Goal: Information Seeking & Learning: Learn about a topic

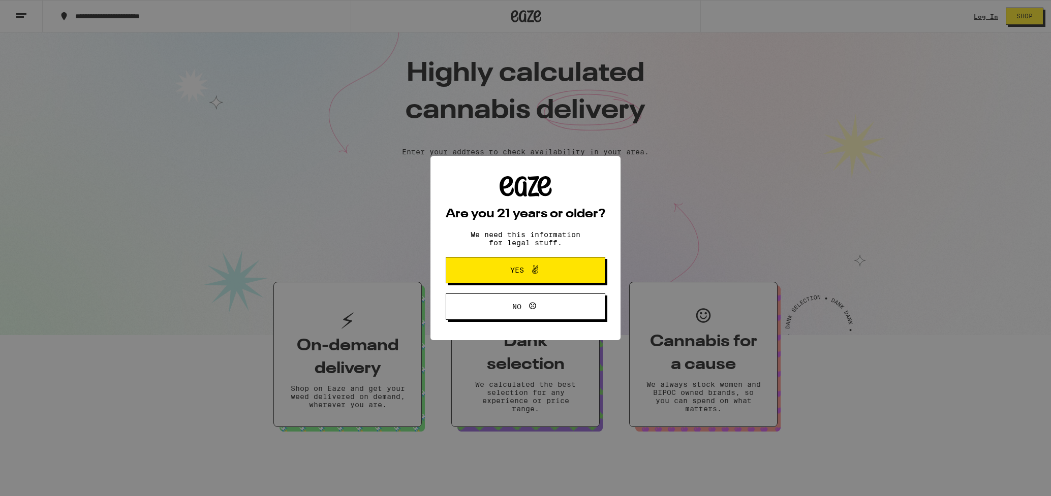
click at [558, 268] on span "Yes" at bounding box center [525, 270] width 77 height 13
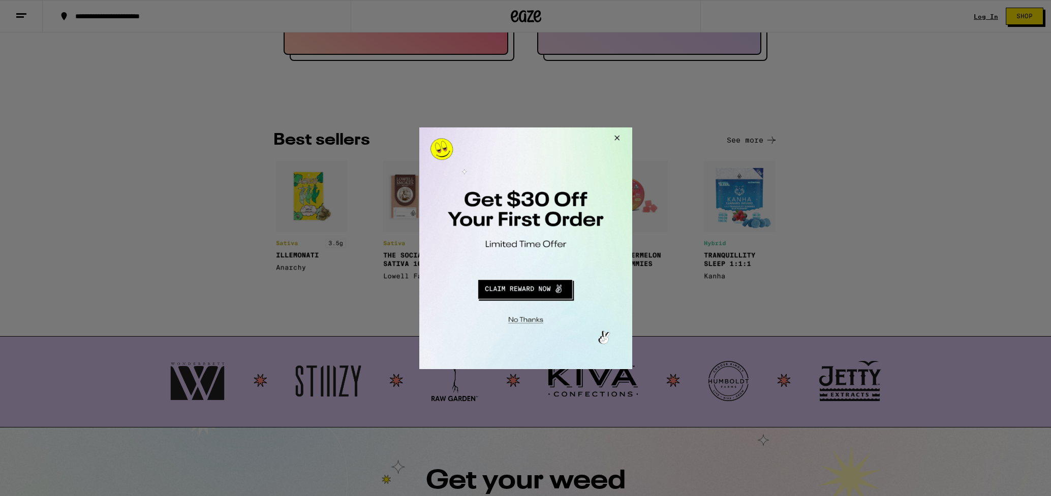
click at [617, 138] on button "Close Modal" at bounding box center [614, 139] width 27 height 24
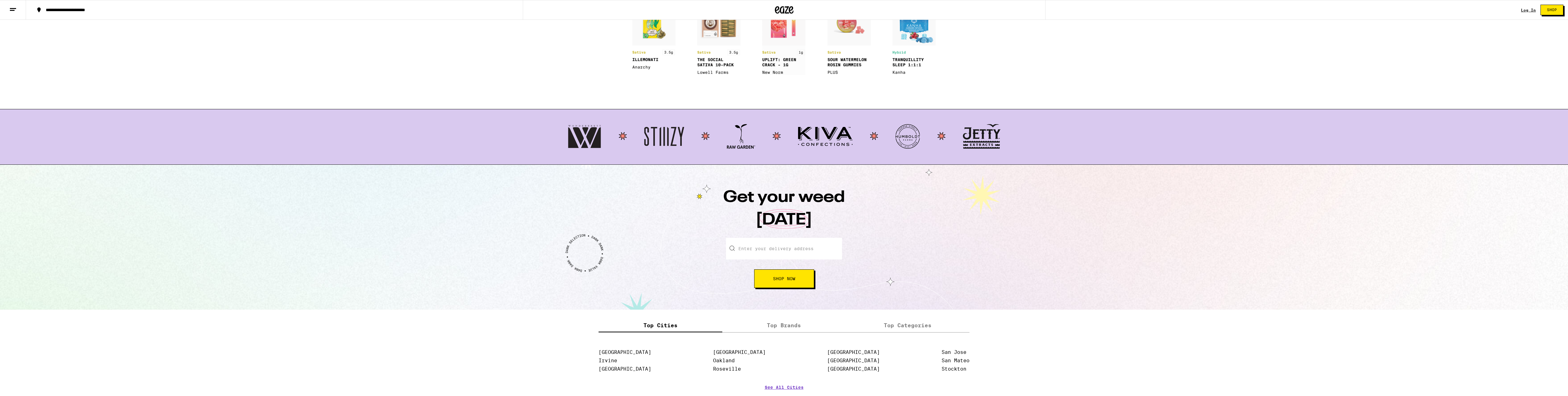
scroll to position [568, 0]
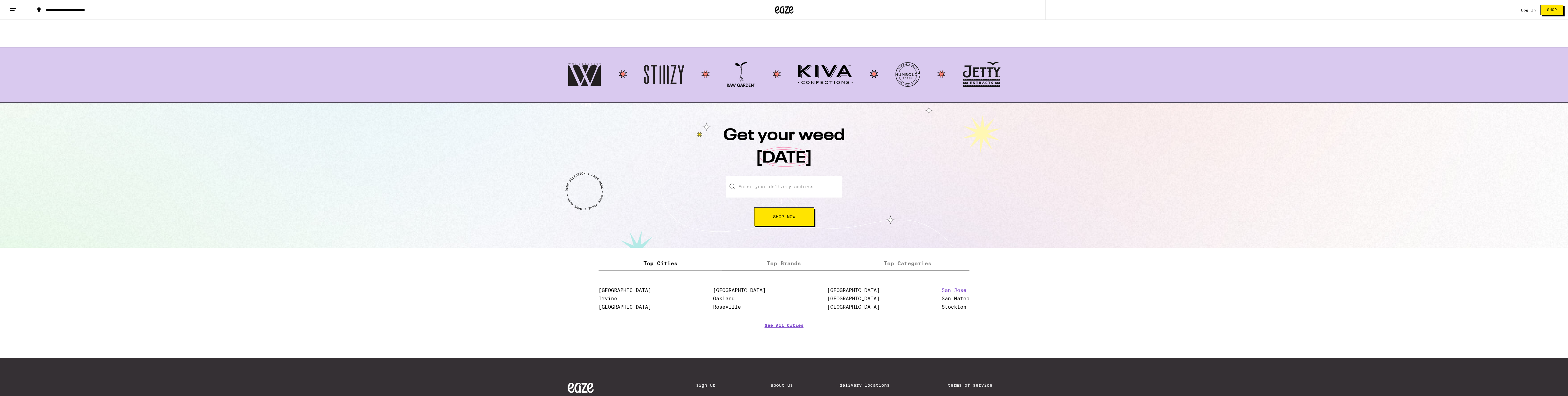
click at [639, 291] on link "San Jose" at bounding box center [954, 291] width 25 height 6
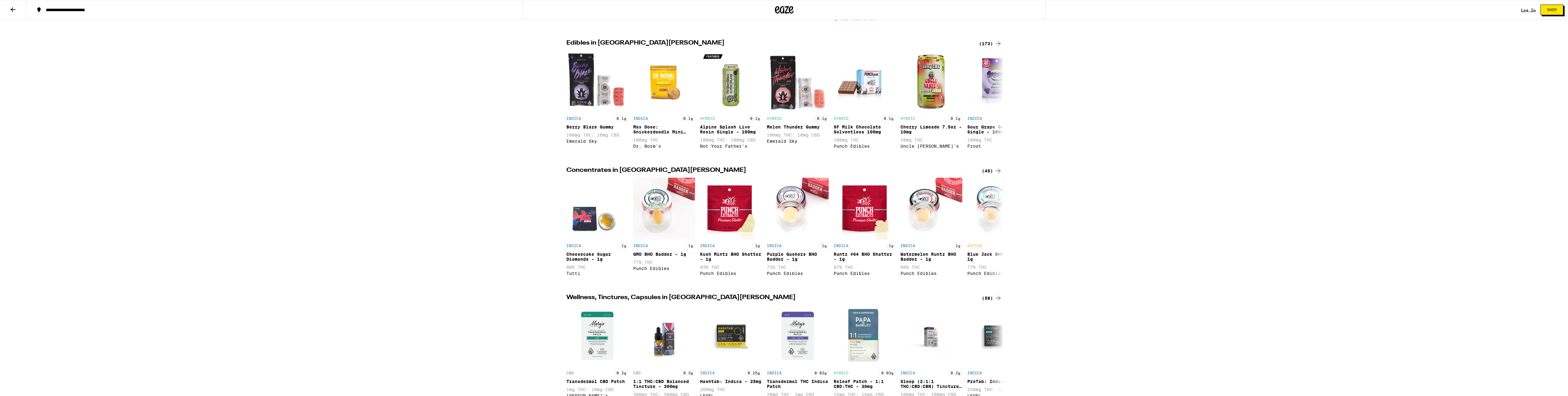
scroll to position [600, 0]
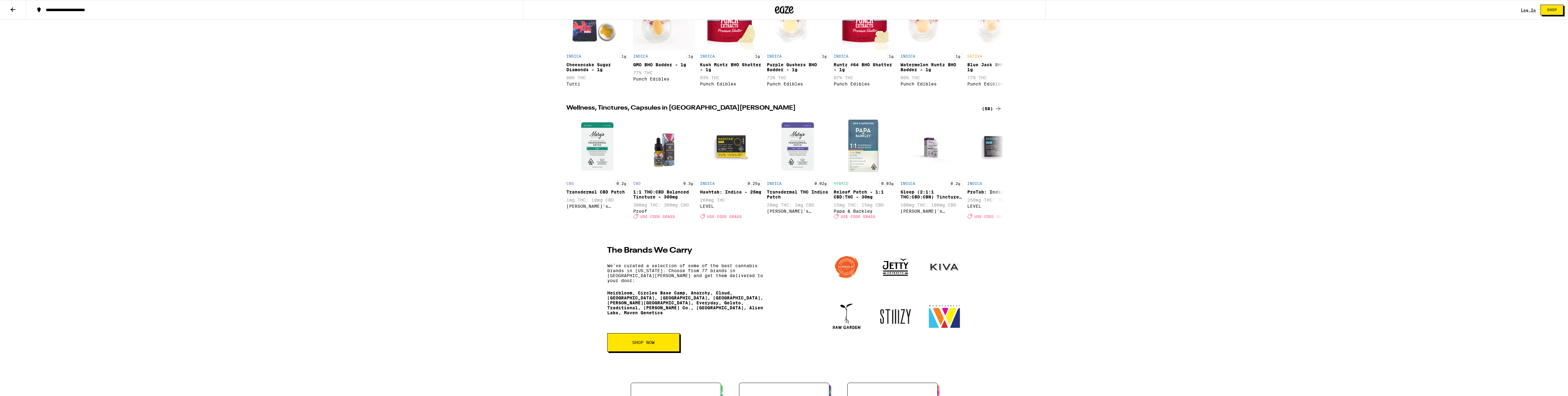
click at [12, 7] on icon at bounding box center [13, 10] width 7 height 7
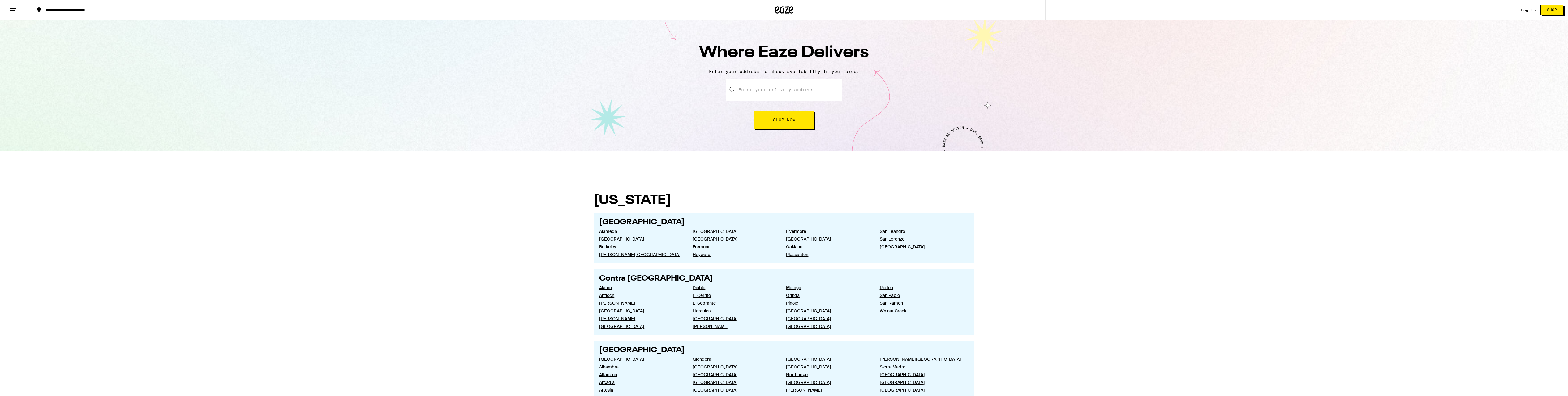
click at [15, 6] on icon at bounding box center [13, 10] width 7 height 7
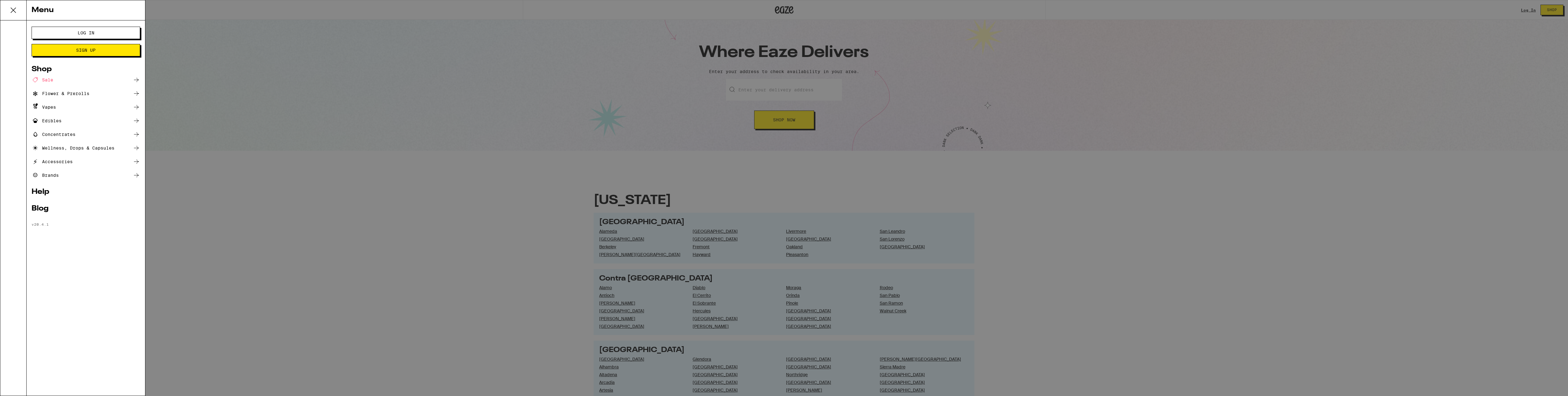
click at [16, 5] on icon at bounding box center [13, 10] width 12 height 12
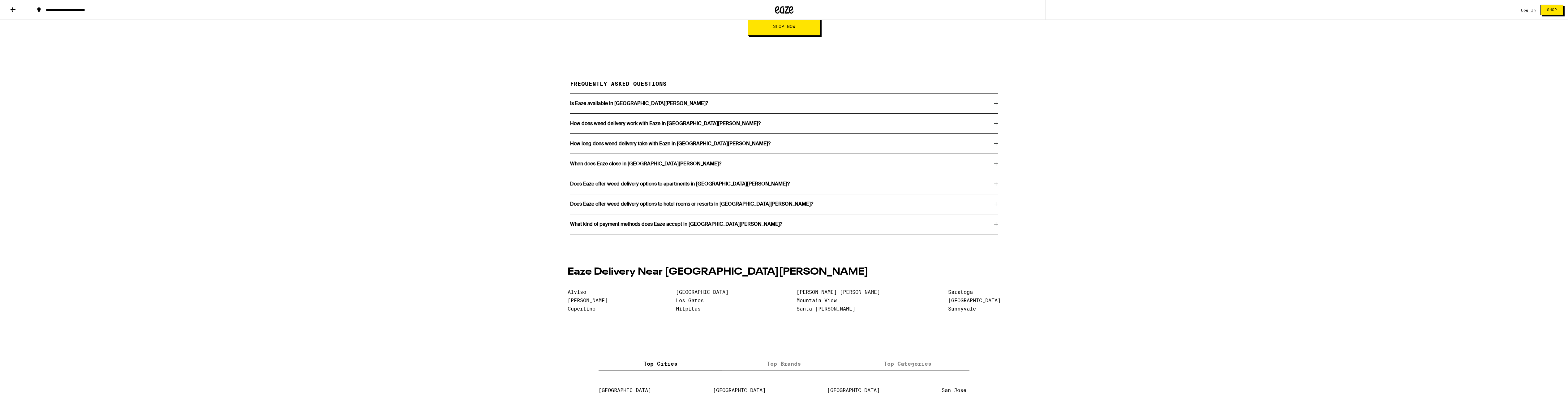
scroll to position [1073, 0]
click at [681, 105] on div "Is Eaze available in [GEOGRAPHIC_DATA][PERSON_NAME]?" at bounding box center [784, 102] width 428 height 5
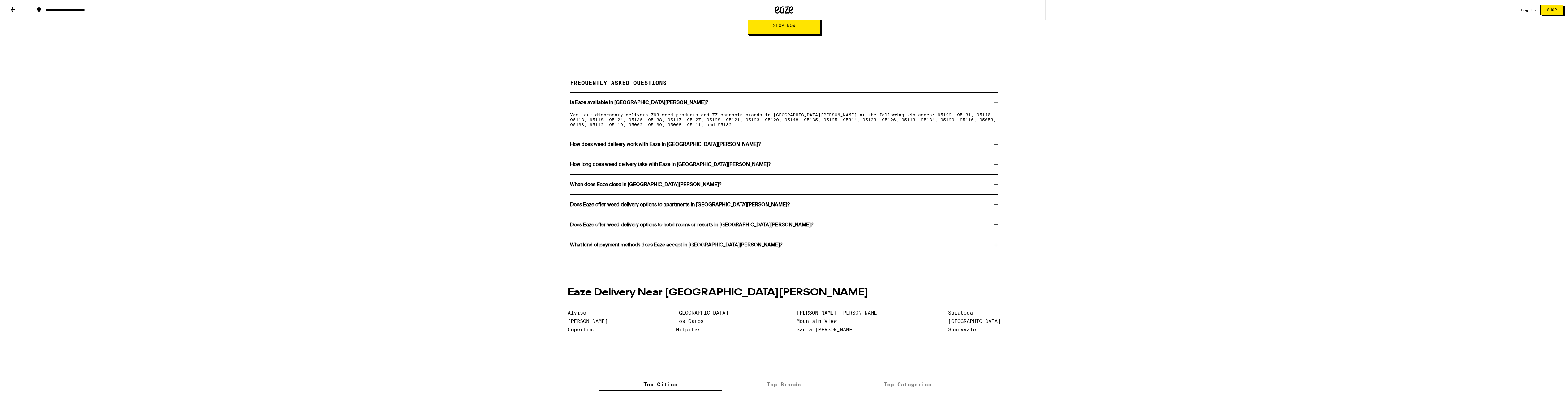
click at [835, 154] on div "How does weed delivery work with Eaze in [GEOGRAPHIC_DATA][PERSON_NAME]?" at bounding box center [784, 144] width 428 height 20
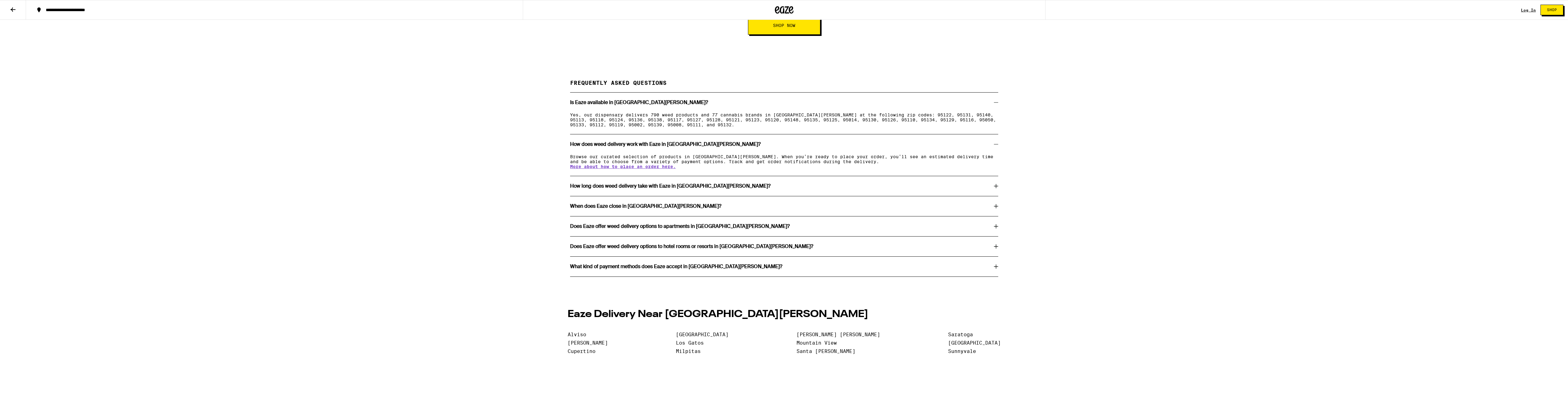
click at [902, 176] on div "Browse our curated selection of products in San Jose. When you’re ready to plac…" at bounding box center [784, 165] width 428 height 22
drag, startPoint x: 948, startPoint y: 207, endPoint x: 954, endPoint y: 210, distance: 6.7
click at [951, 196] on div "How long does weed delivery take with Eaze in [GEOGRAPHIC_DATA][PERSON_NAME]?" at bounding box center [784, 186] width 428 height 20
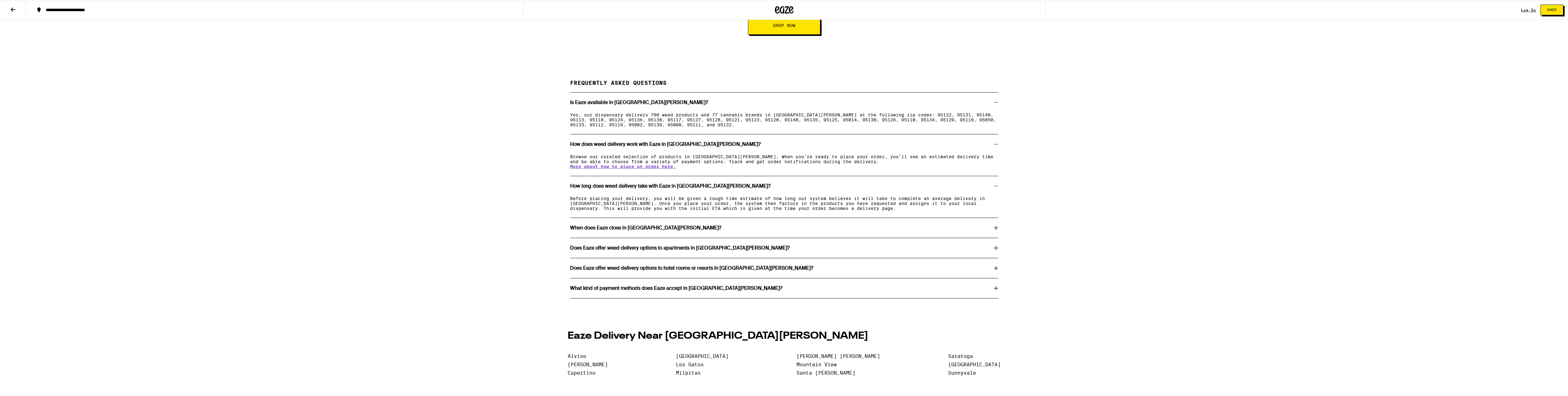
click at [961, 238] on div "When does Eaze close in [GEOGRAPHIC_DATA][PERSON_NAME]?" at bounding box center [784, 228] width 428 height 20
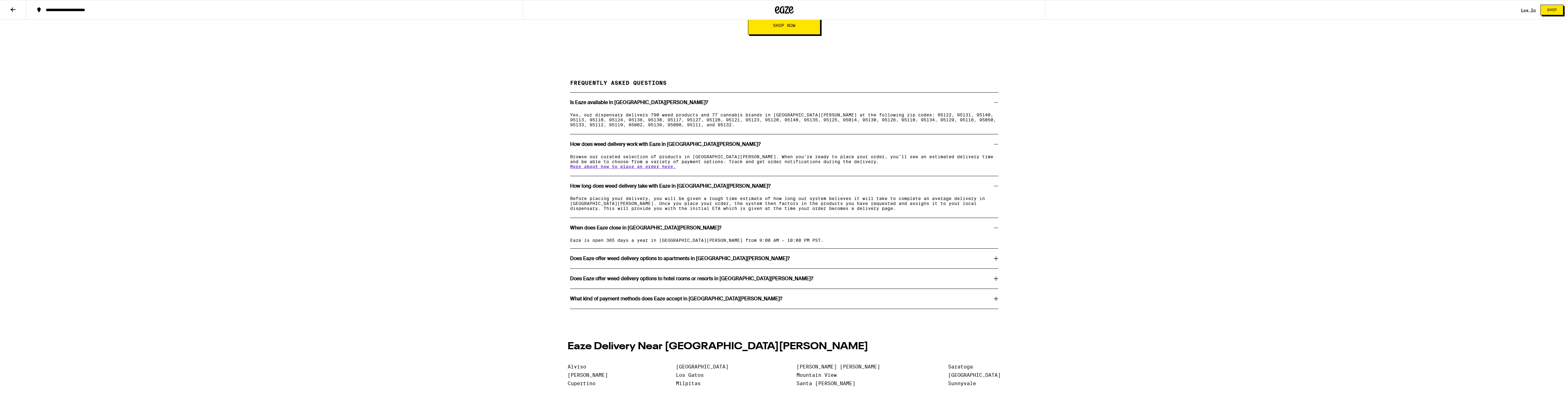
click at [953, 289] on div "Does Eaze offer weed delivery options to hotel rooms or resorts in [GEOGRAPHIC_…" at bounding box center [784, 278] width 428 height 20
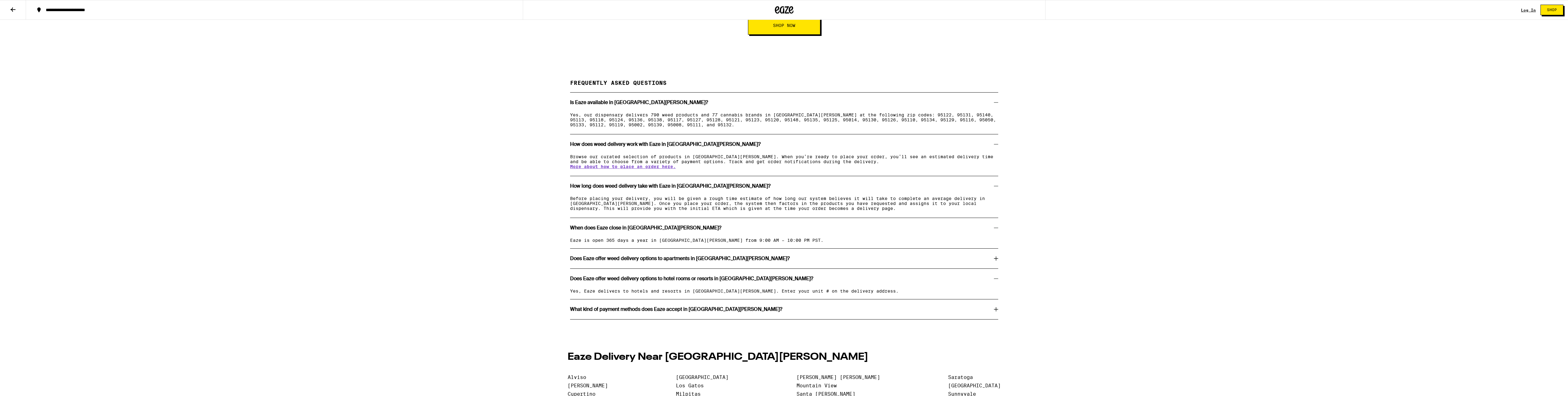
click at [949, 312] on div "What kind of payment methods does Eaze accept in [GEOGRAPHIC_DATA][PERSON_NAME]?" at bounding box center [784, 309] width 428 height 5
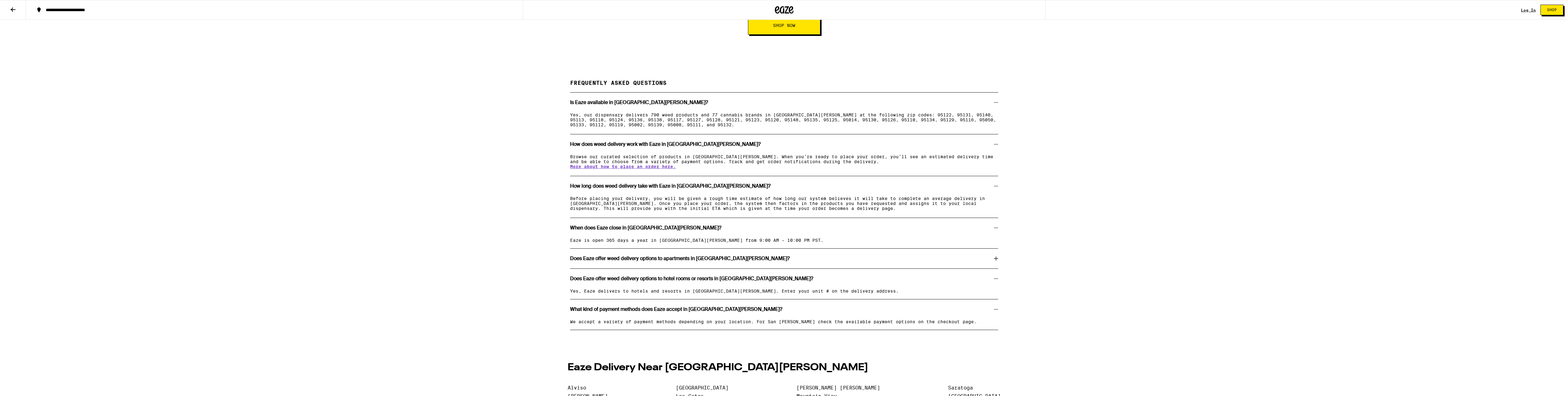
click at [947, 261] on div "Does Eaze offer weed delivery options to apartments in [GEOGRAPHIC_DATA][PERSON…" at bounding box center [784, 258] width 428 height 5
